Goal: Task Accomplishment & Management: Use online tool/utility

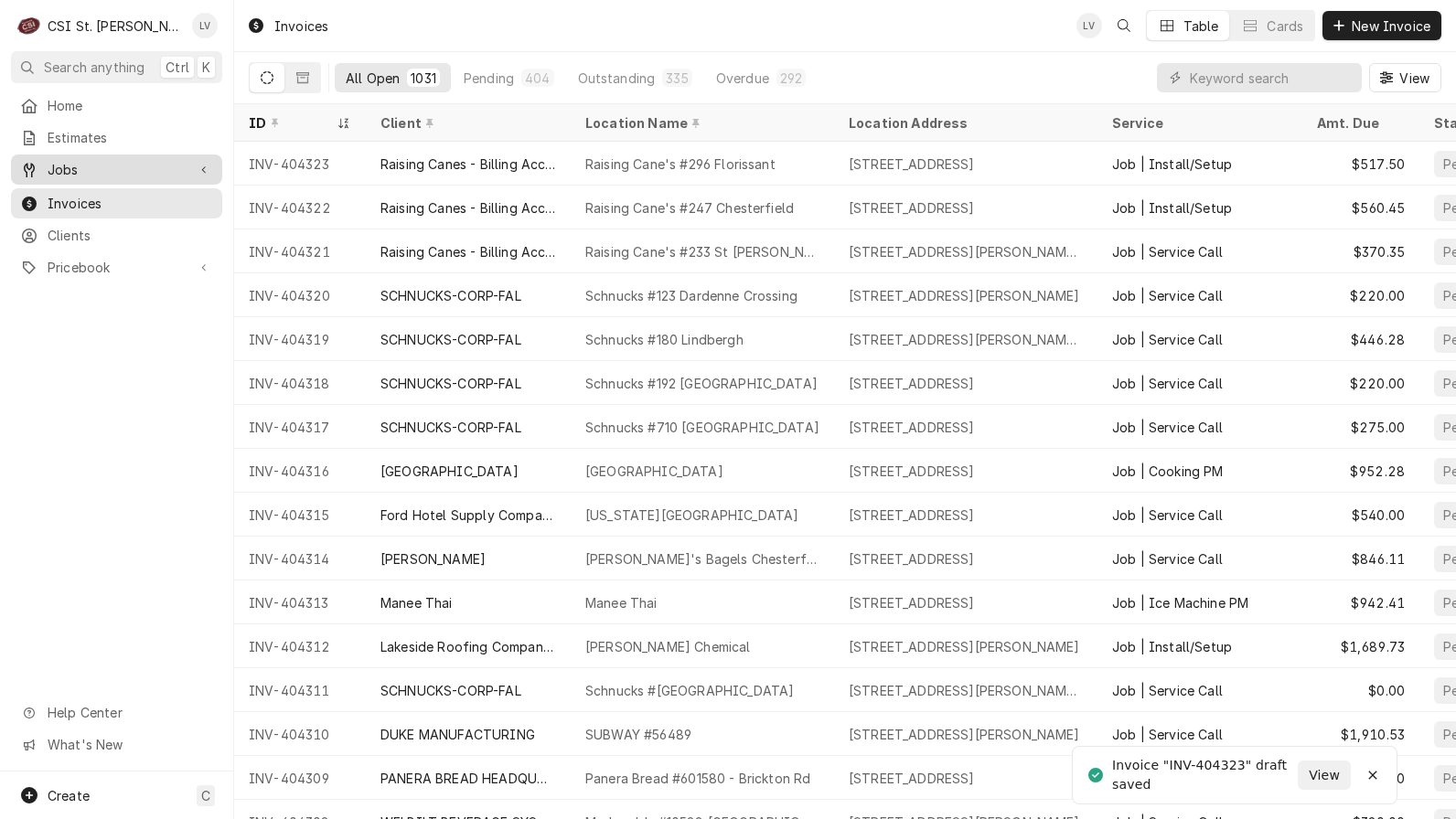
click at [147, 170] on span "Jobs" at bounding box center [117, 169] width 138 height 20
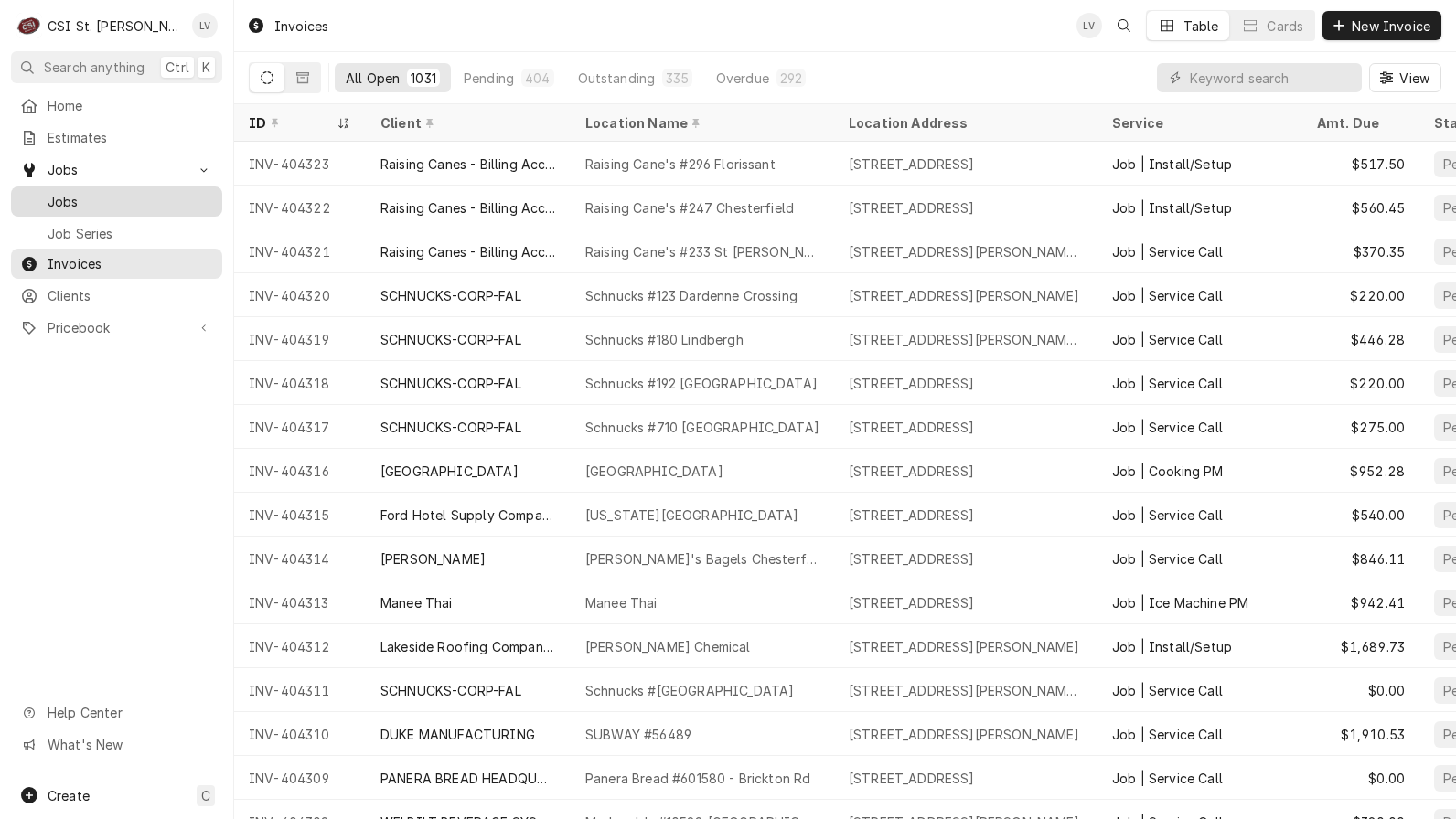
click at [146, 192] on span "Jobs" at bounding box center [130, 201] width 165 height 20
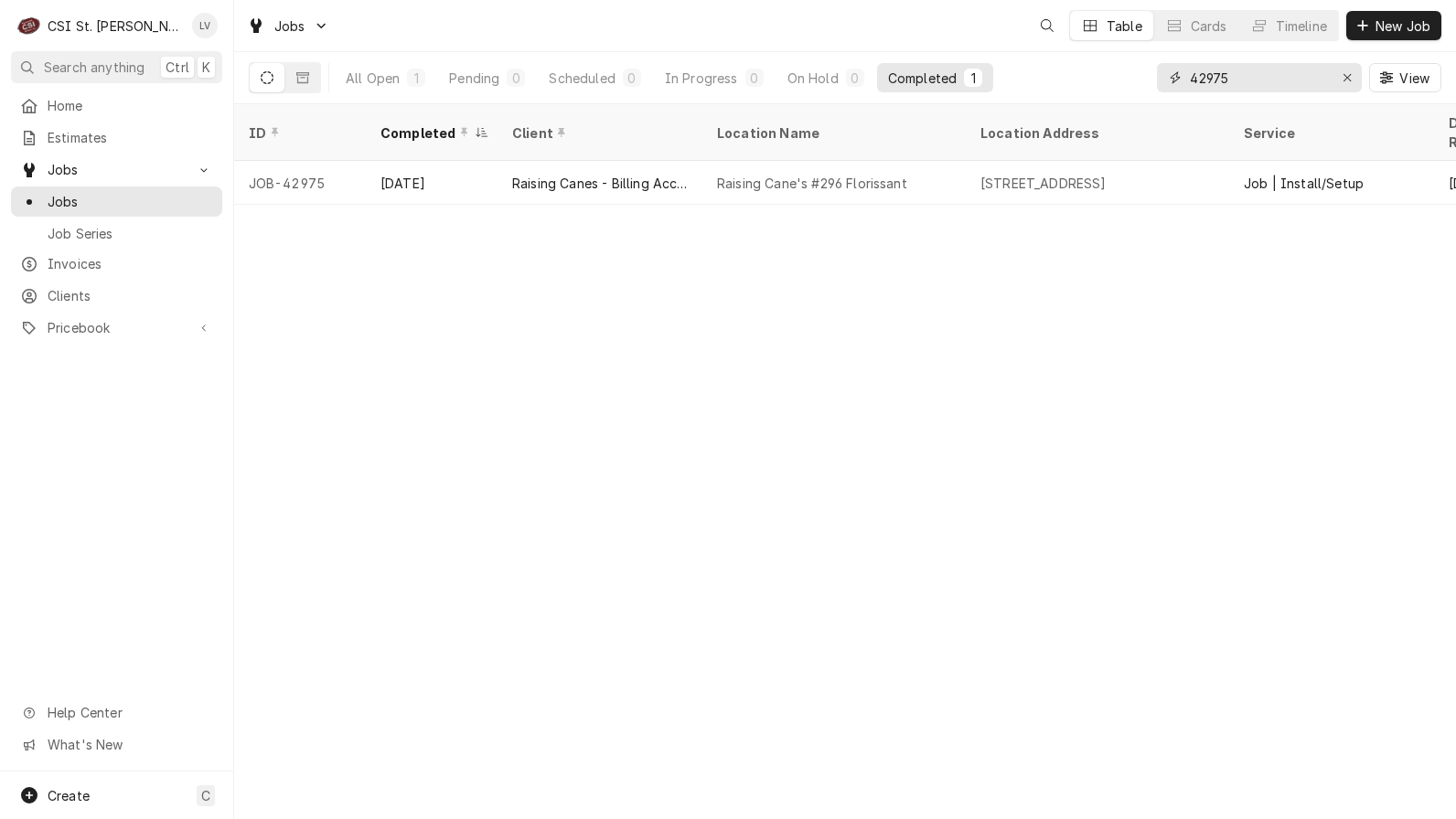
drag, startPoint x: 1283, startPoint y: 79, endPoint x: 1162, endPoint y: 72, distance: 121.2
click at [1162, 72] on div "42975" at bounding box center [1258, 77] width 204 height 29
type input "42996"
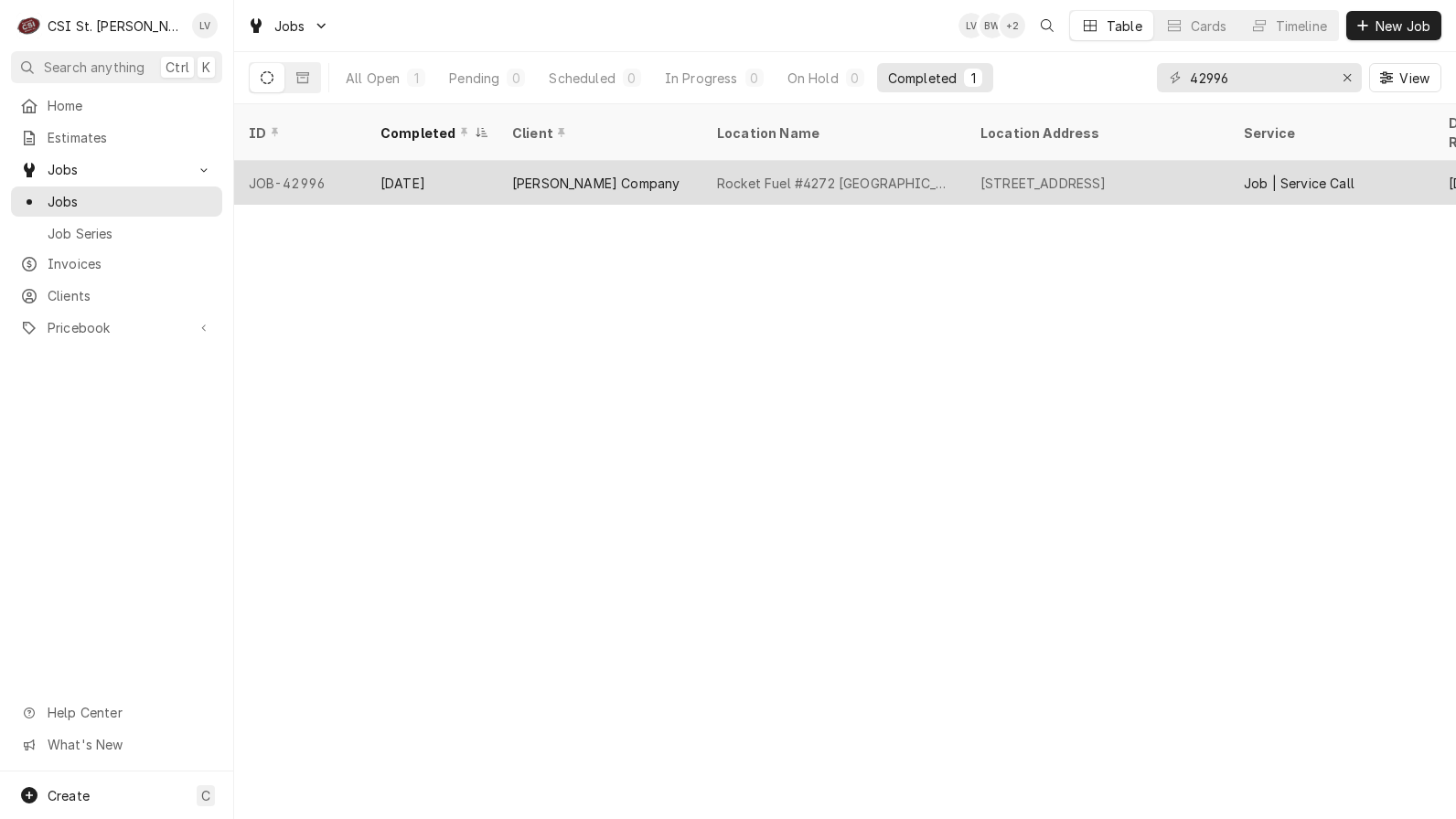
click at [363, 160] on div "JOB-42996" at bounding box center [300, 182] width 132 height 44
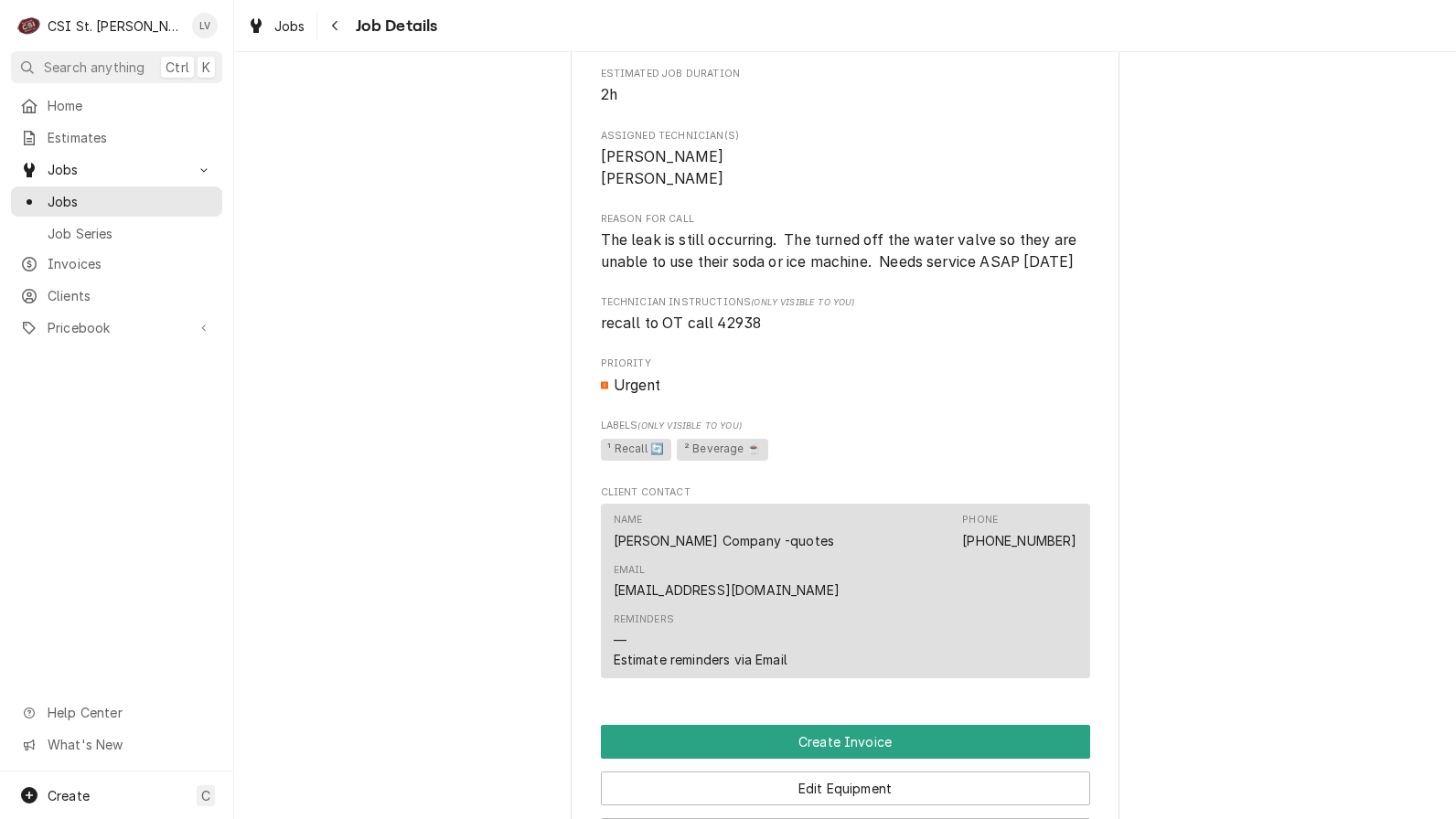
scroll to position [1645, 0]
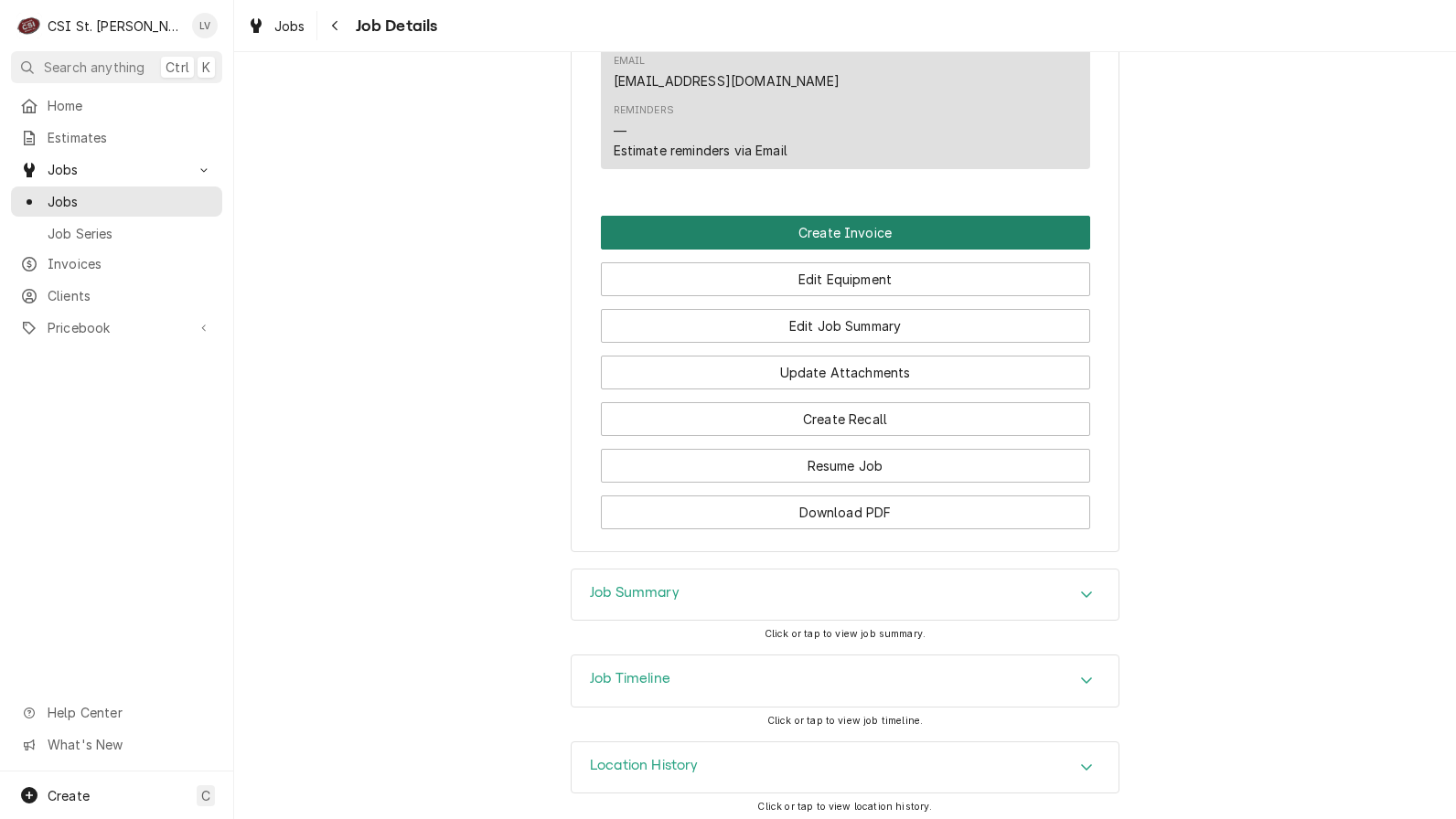
click at [790, 225] on button "Create Invoice" at bounding box center [846, 232] width 489 height 34
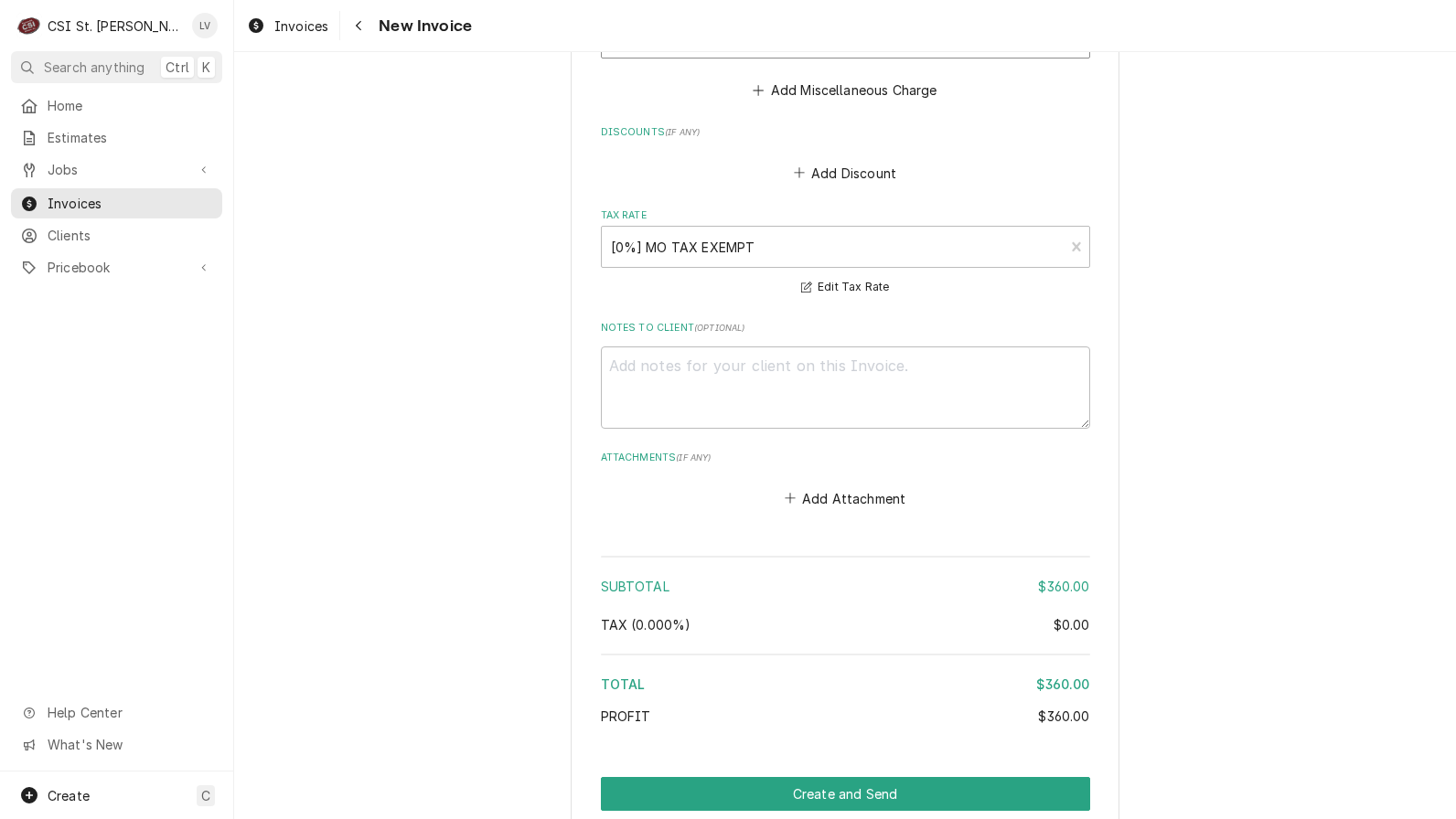
scroll to position [4618, 0]
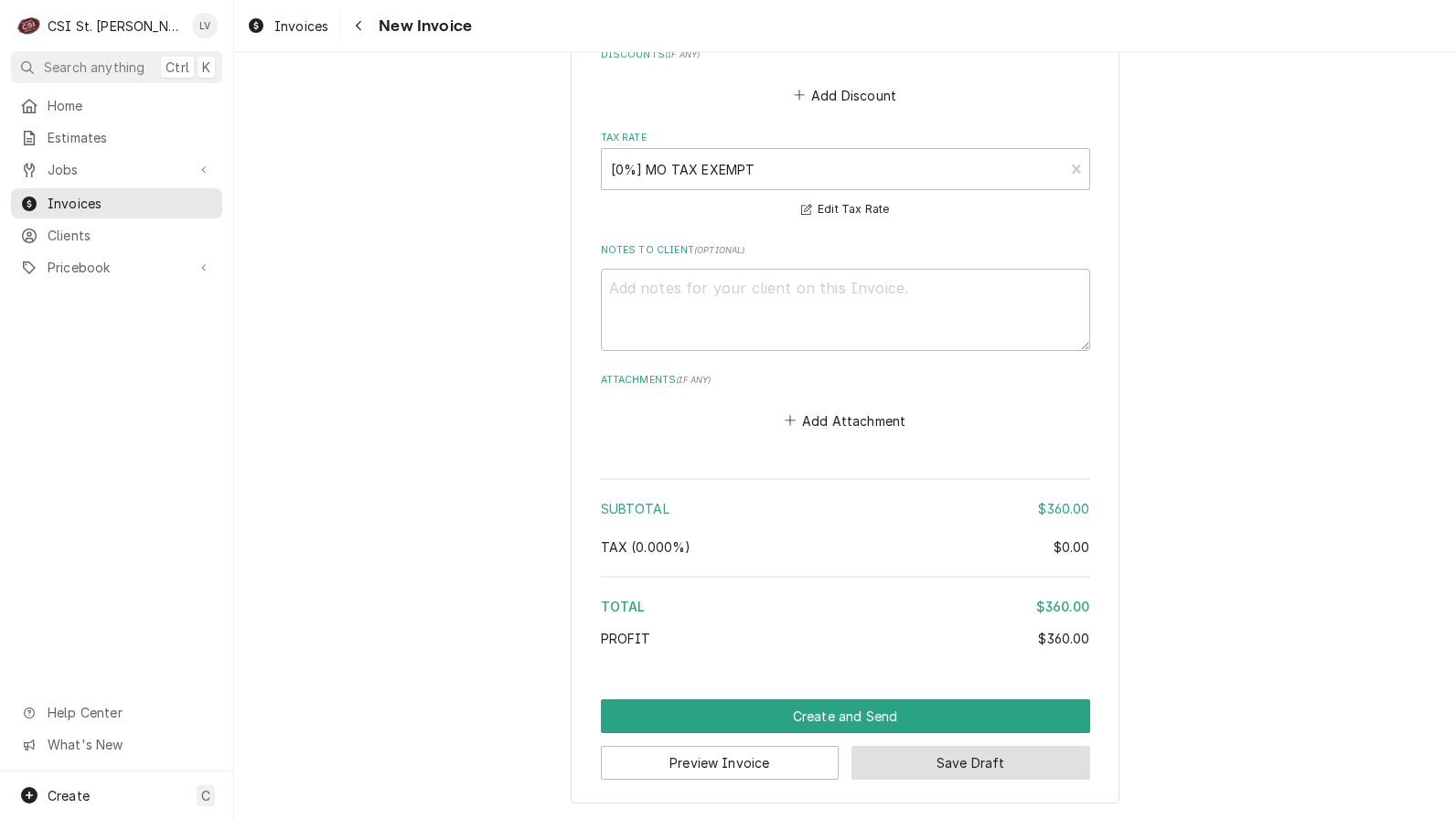
click at [1028, 765] on button "Save Draft" at bounding box center [971, 762] width 239 height 34
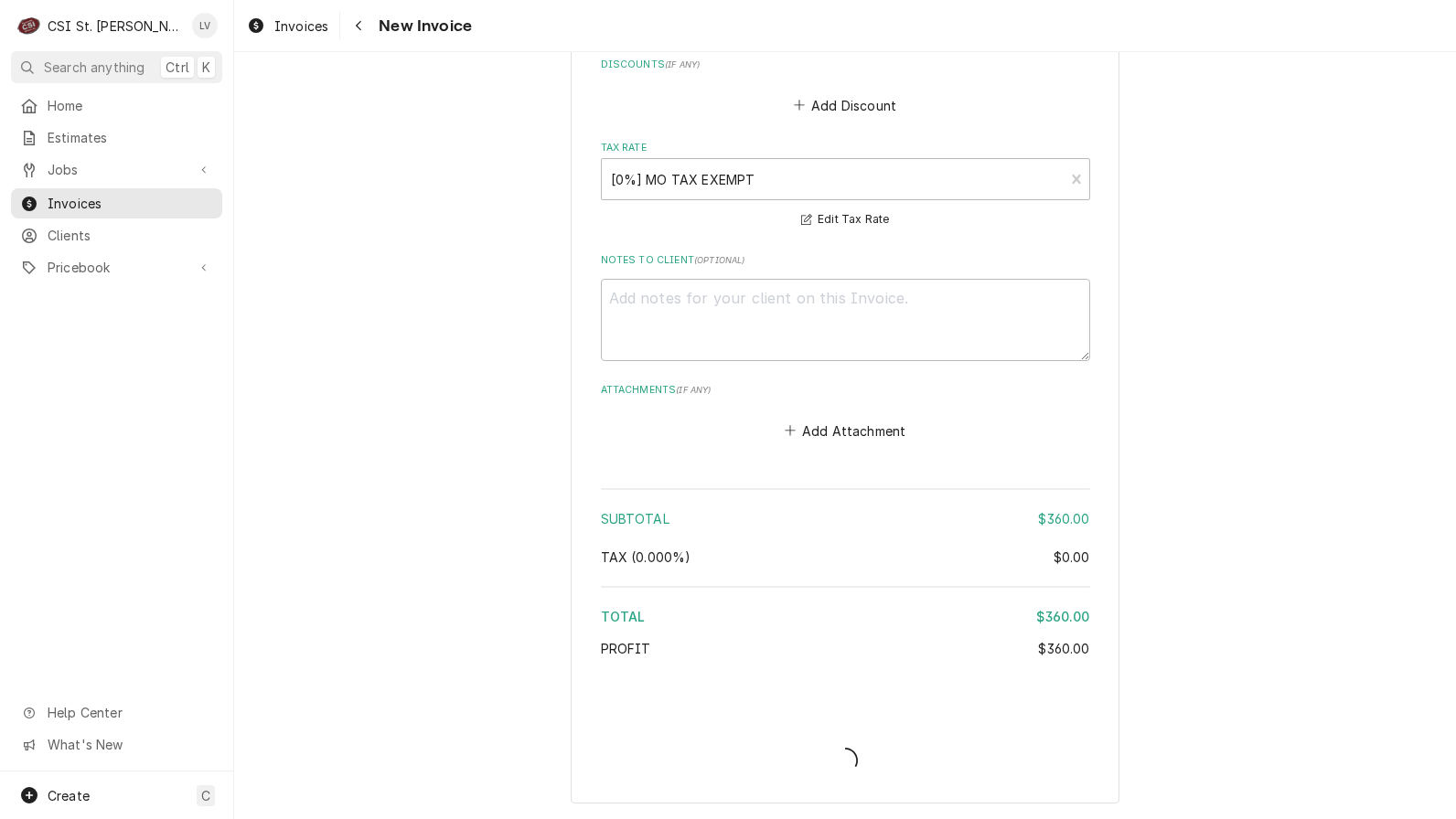
type textarea "x"
